Goal: Transaction & Acquisition: Subscribe to service/newsletter

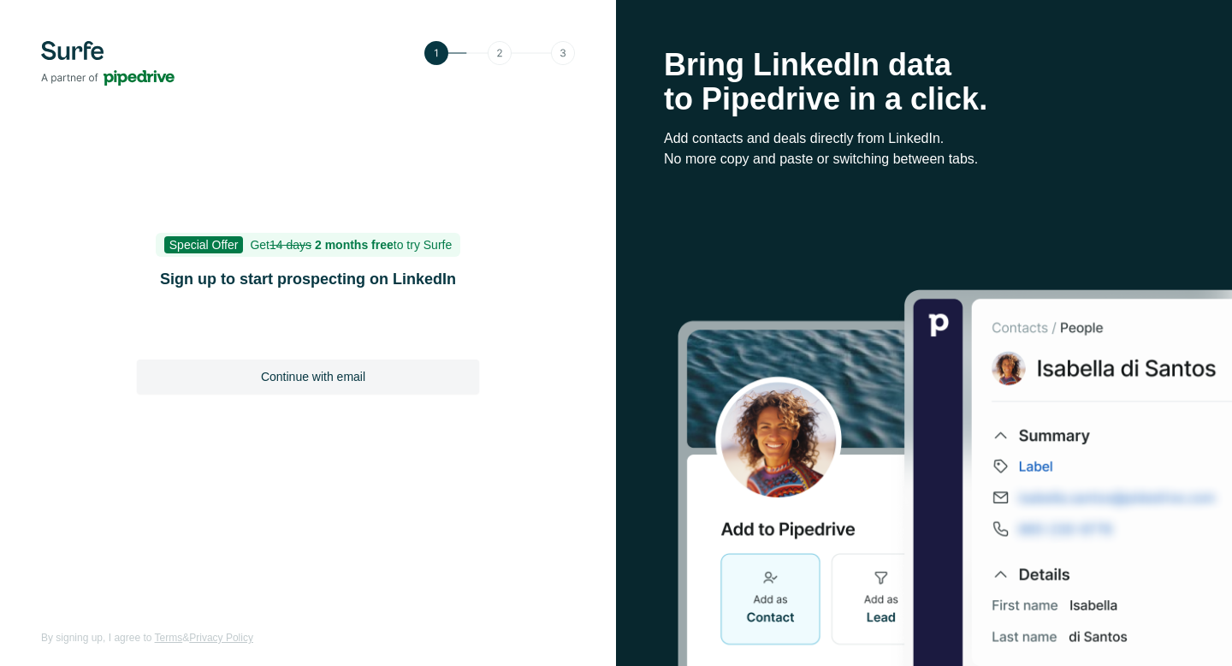
click at [68, 44] on img at bounding box center [108, 63] width 134 height 45
click at [71, 55] on img at bounding box center [108, 63] width 134 height 45
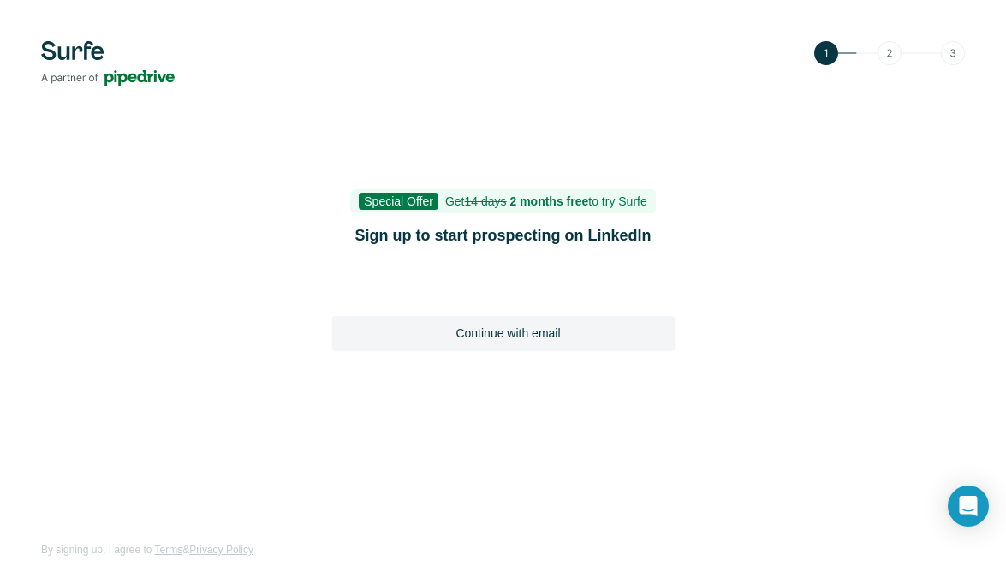
click at [95, 62] on img at bounding box center [108, 63] width 134 height 45
